Goal: Obtain resource: Obtain resource

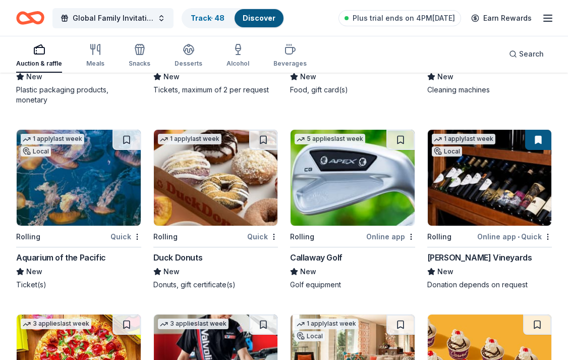
scroll to position [4652, 0]
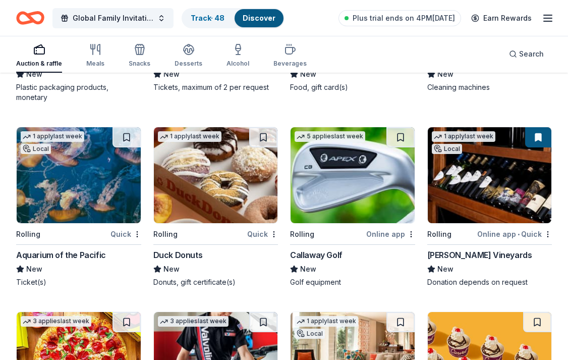
click at [325, 179] on img at bounding box center [353, 175] width 124 height 96
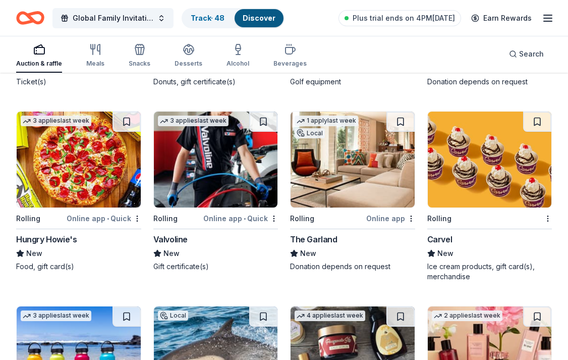
scroll to position [4855, 0]
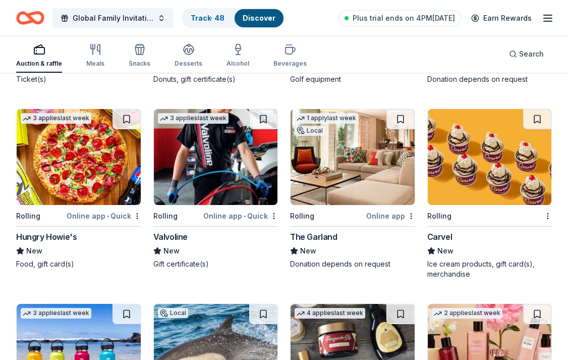
click at [221, 182] on img at bounding box center [216, 157] width 124 height 96
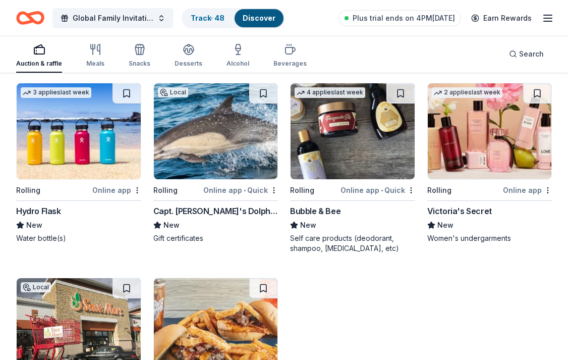
scroll to position [5080, 0]
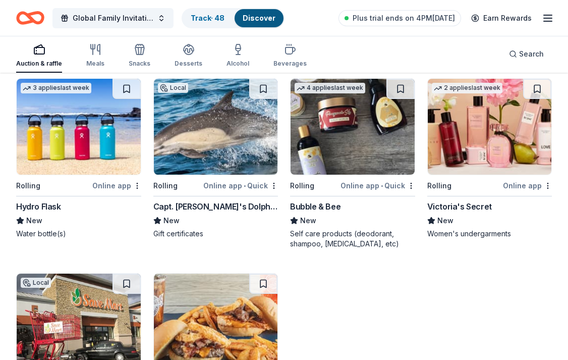
click at [86, 126] on img at bounding box center [79, 127] width 124 height 96
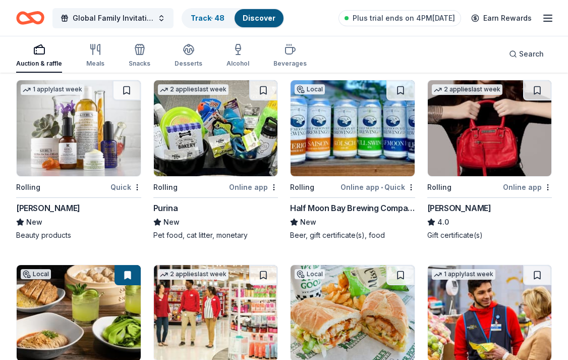
scroll to position [5469, 0]
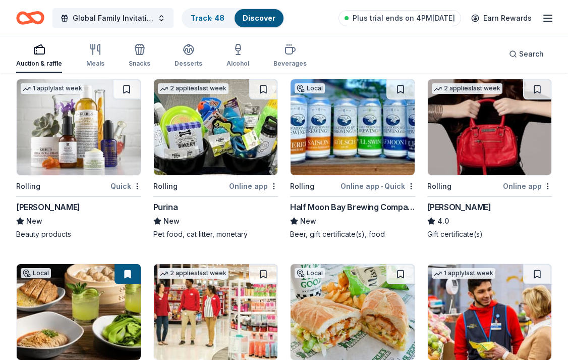
click at [218, 147] on img at bounding box center [216, 127] width 124 height 96
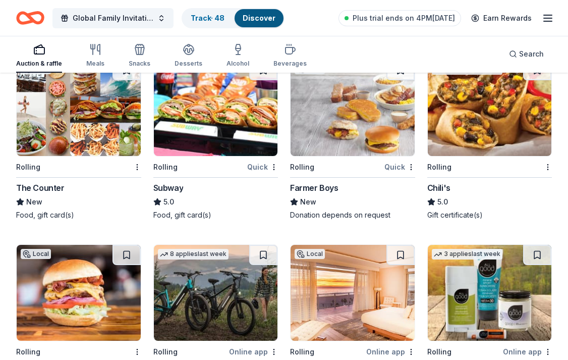
scroll to position [5869, 0]
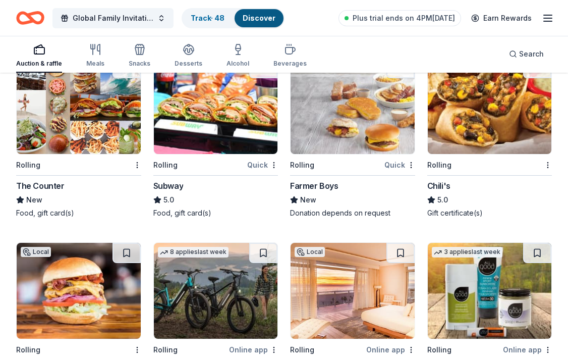
click at [217, 127] on img at bounding box center [216, 106] width 124 height 96
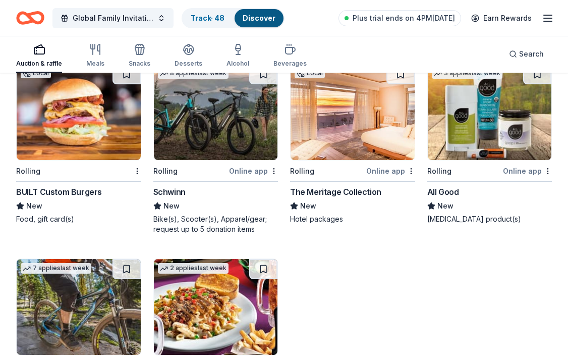
scroll to position [6036, 0]
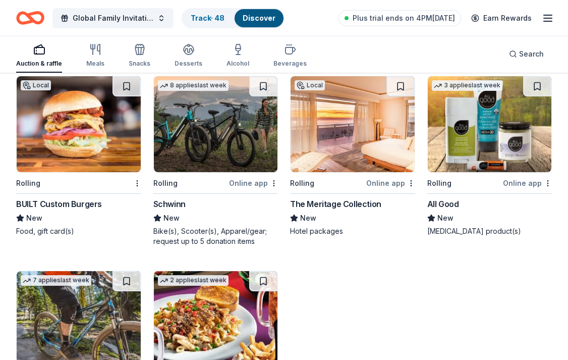
click at [237, 144] on img at bounding box center [216, 124] width 124 height 96
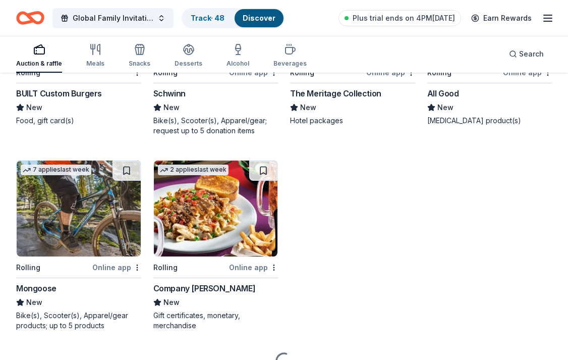
scroll to position [6198, 0]
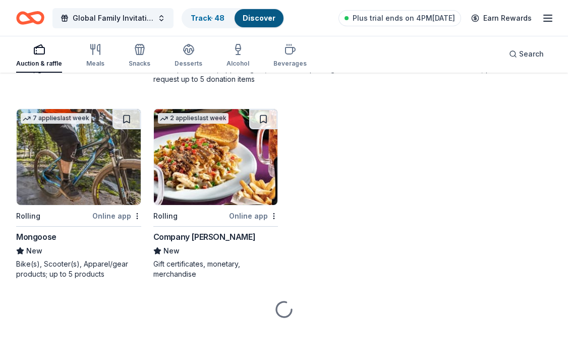
click at [93, 159] on img at bounding box center [79, 157] width 124 height 96
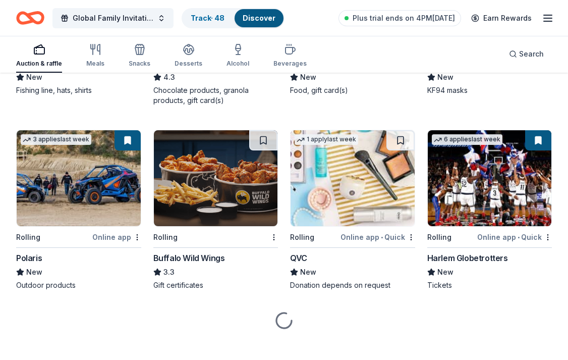
scroll to position [6569, 0]
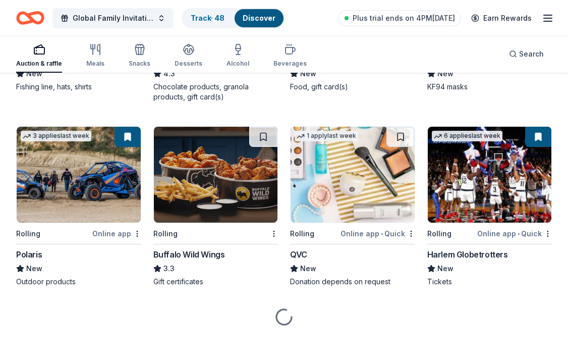
click at [503, 189] on img at bounding box center [490, 175] width 124 height 96
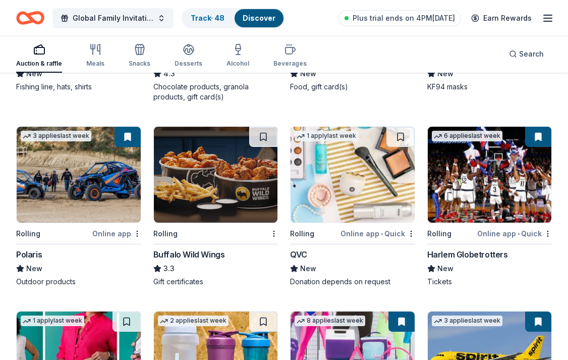
click at [227, 201] on img at bounding box center [216, 175] width 124 height 96
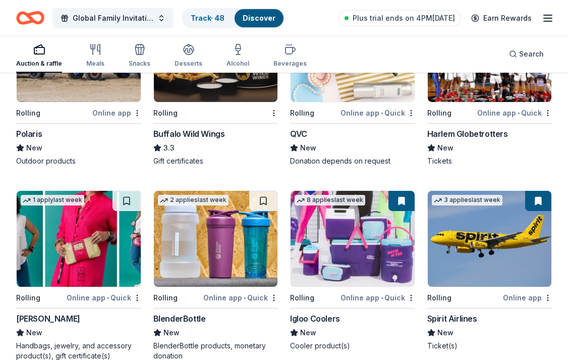
scroll to position [6775, 0]
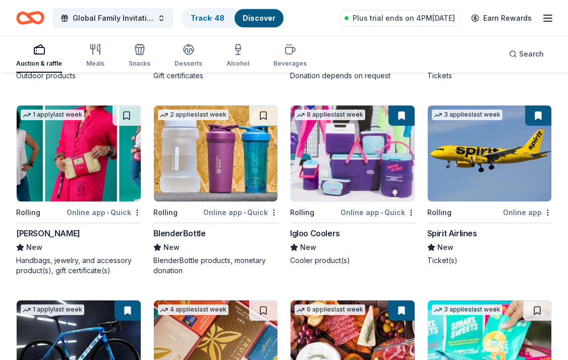
click at [330, 178] on img at bounding box center [353, 153] width 124 height 96
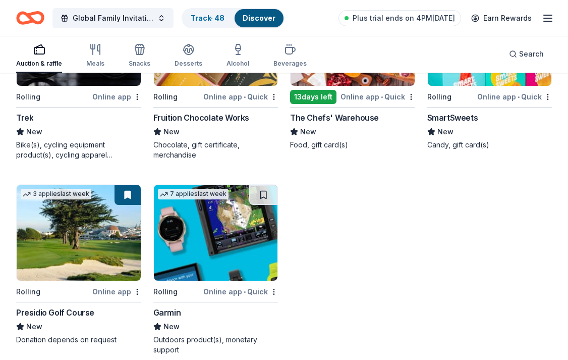
scroll to position [7156, 0]
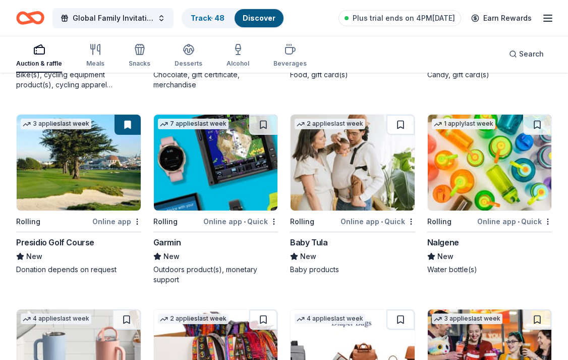
click at [81, 194] on img at bounding box center [79, 163] width 124 height 96
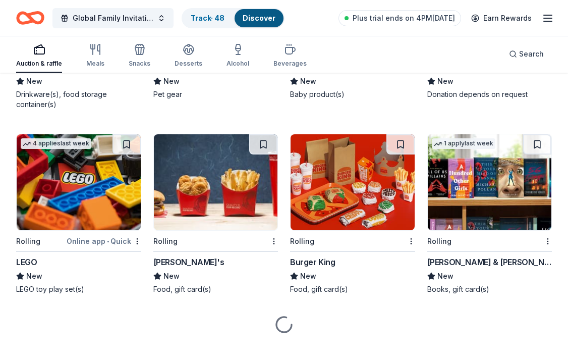
scroll to position [7536, 0]
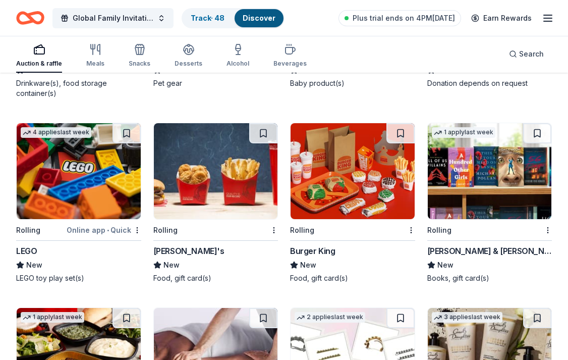
click at [208, 186] on img at bounding box center [216, 171] width 124 height 96
click at [337, 194] on img at bounding box center [353, 171] width 124 height 96
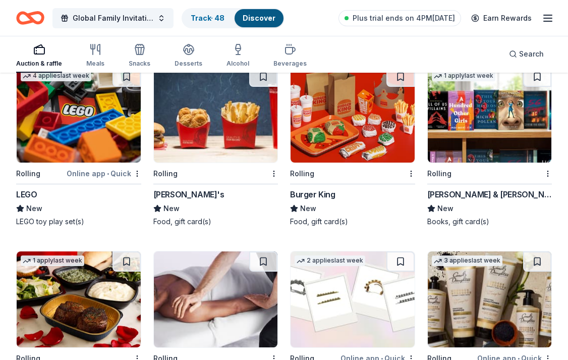
scroll to position [7595, 0]
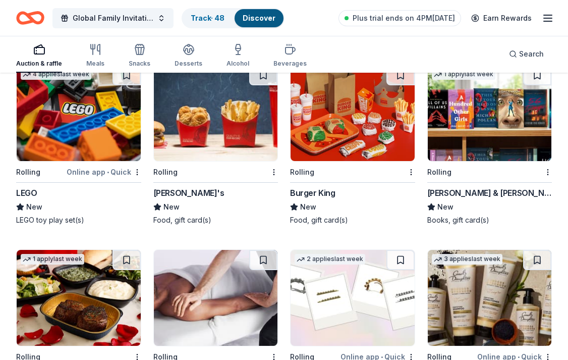
click at [469, 124] on img at bounding box center [490, 113] width 124 height 96
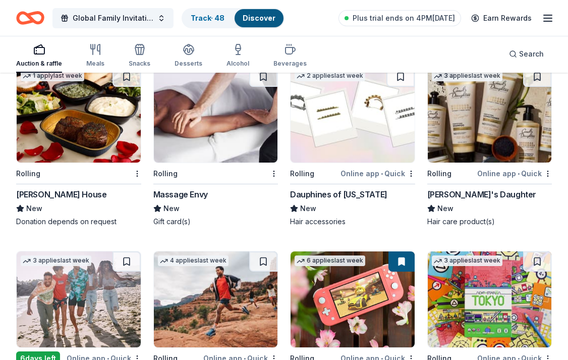
scroll to position [7779, 0]
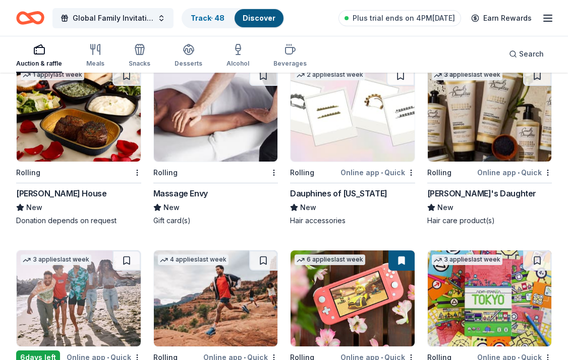
click at [84, 128] on img at bounding box center [79, 114] width 124 height 96
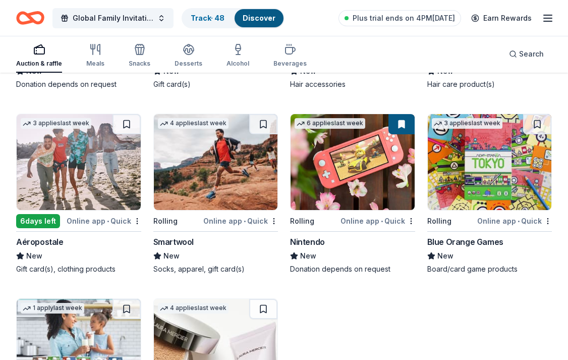
scroll to position [7916, 0]
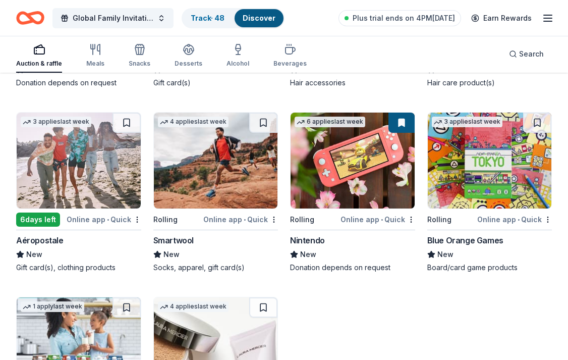
click at [327, 187] on img at bounding box center [353, 161] width 124 height 96
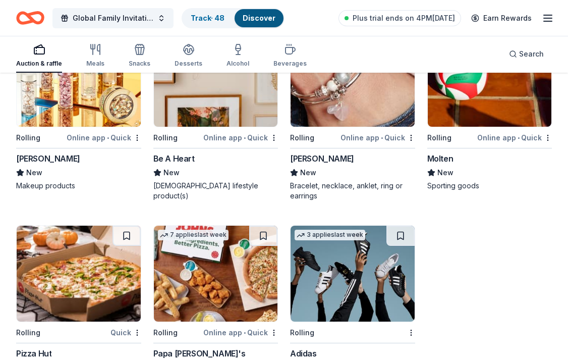
scroll to position [8423, 0]
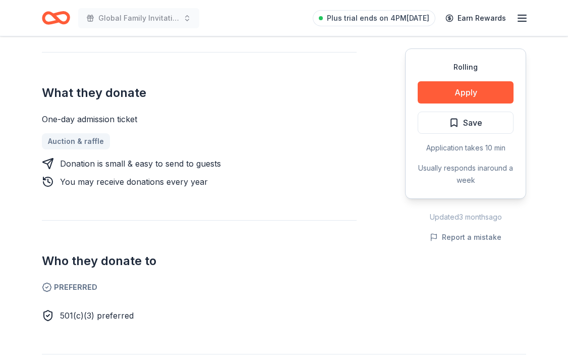
scroll to position [338, 0]
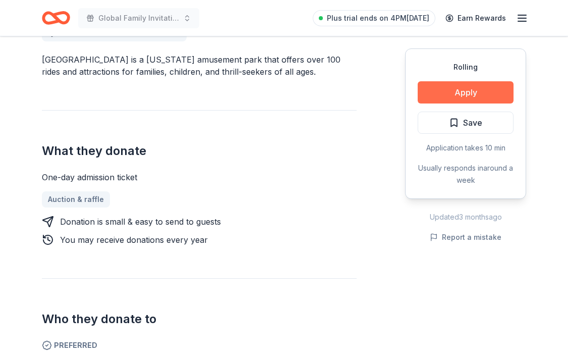
click at [461, 96] on button "Apply" at bounding box center [466, 92] width 96 height 22
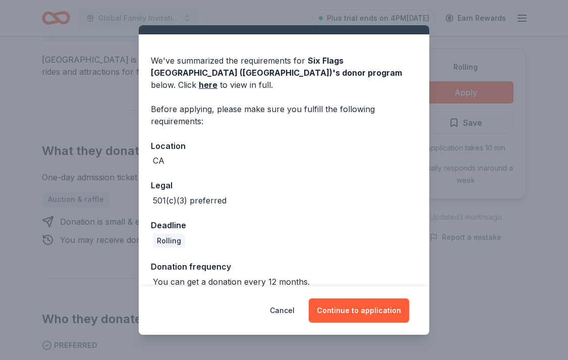
scroll to position [21, 0]
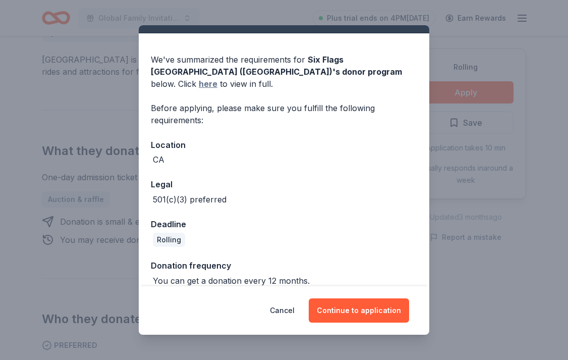
click at [217, 78] on link "here" at bounding box center [208, 84] width 19 height 12
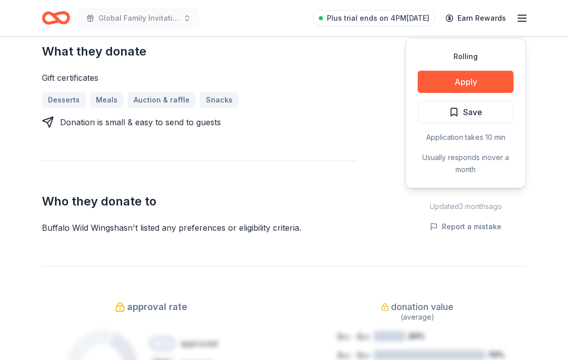
scroll to position [436, 0]
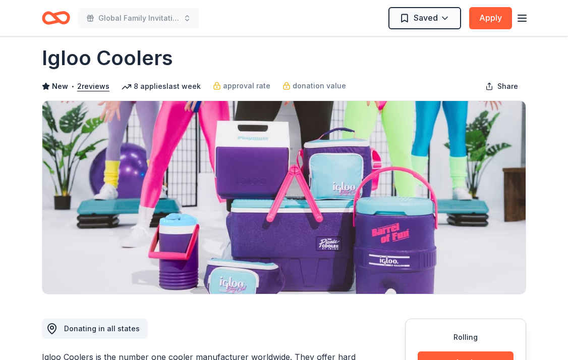
scroll to position [10, 0]
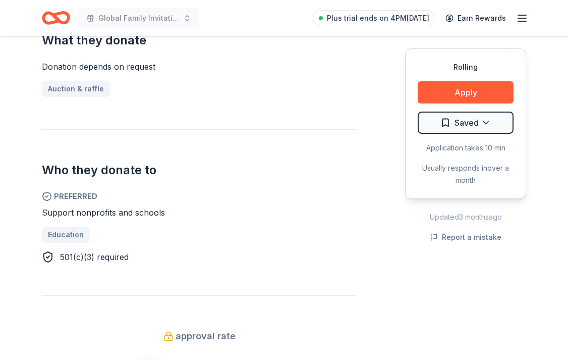
scroll to position [429, 0]
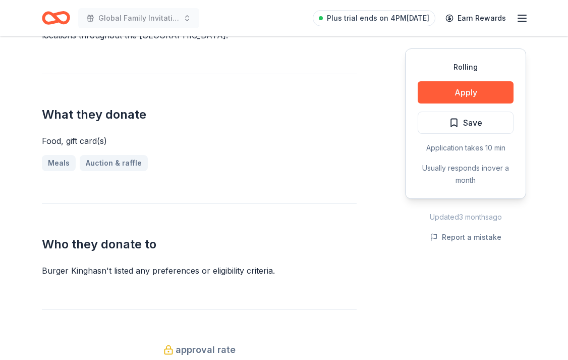
scroll to position [374, 0]
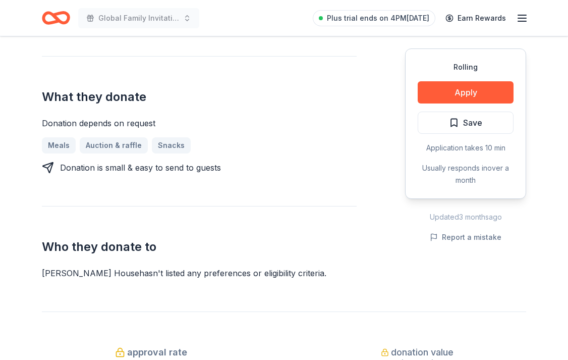
scroll to position [394, 0]
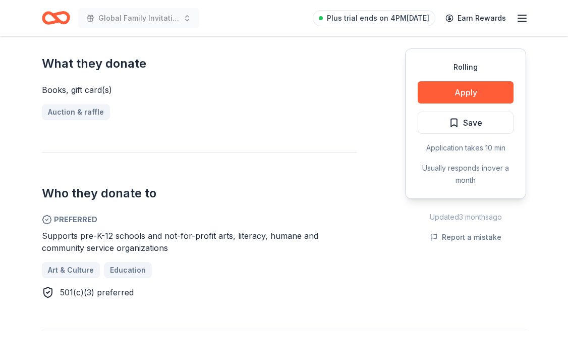
scroll to position [411, 0]
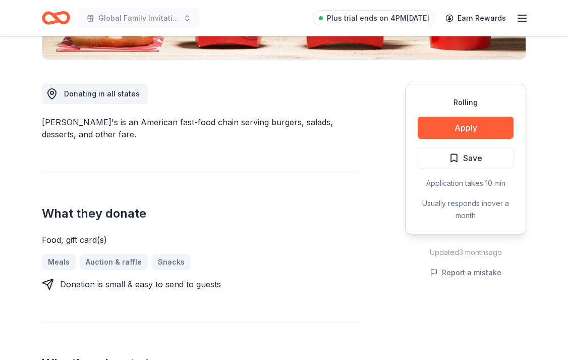
scroll to position [245, 0]
